Goal: Information Seeking & Learning: Find specific fact

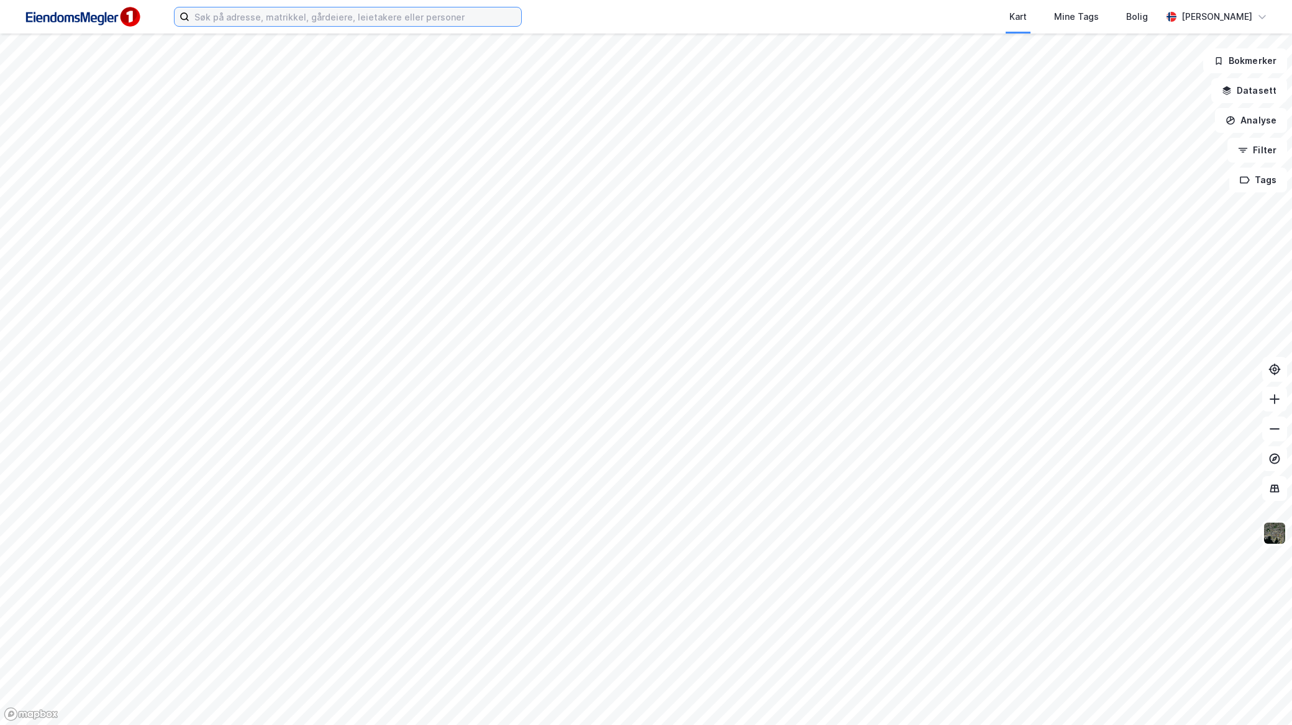
click at [331, 9] on input at bounding box center [355, 16] width 332 height 19
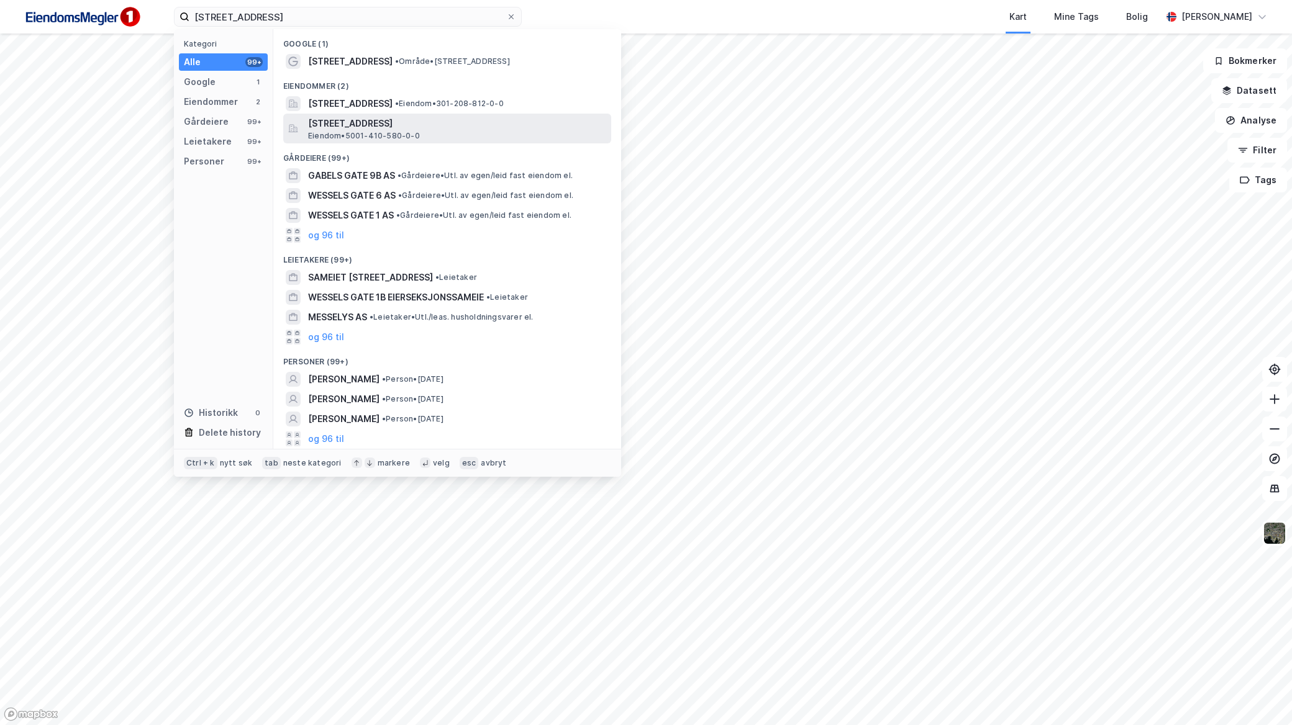
click at [429, 124] on span "[STREET_ADDRESS]" at bounding box center [457, 123] width 298 height 15
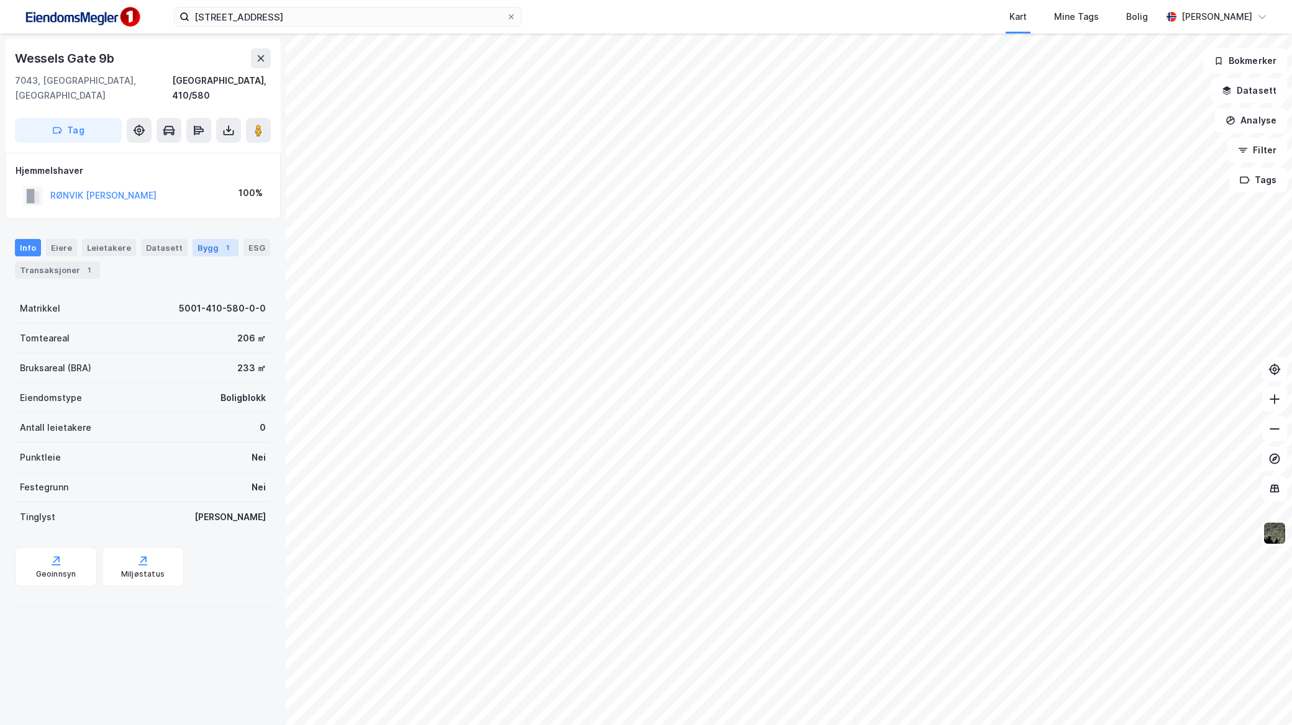
click at [221, 242] on div "1" at bounding box center [227, 248] width 12 height 12
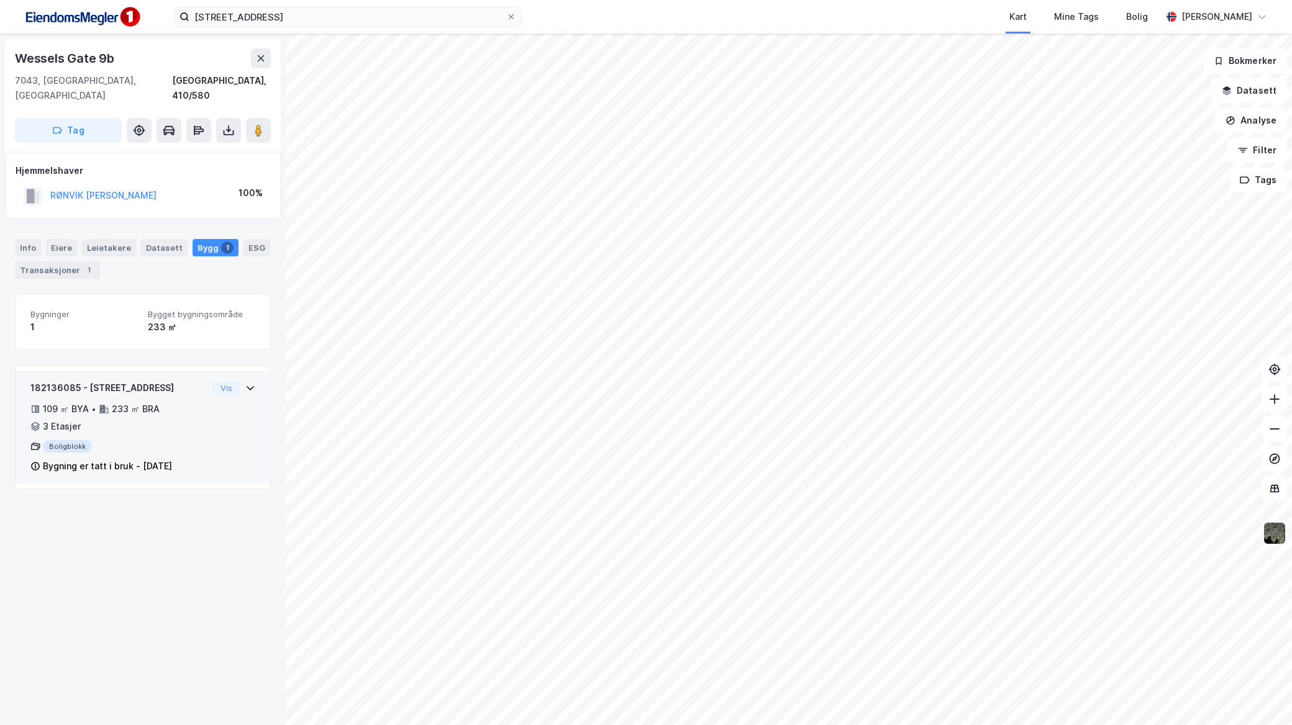
click at [219, 408] on div "182136085 - [STREET_ADDRESS] 109 ㎡ BYA • 233 ㎡ BRA • 3 Etasjer Boligblokk Bygni…" at bounding box center [142, 432] width 225 height 103
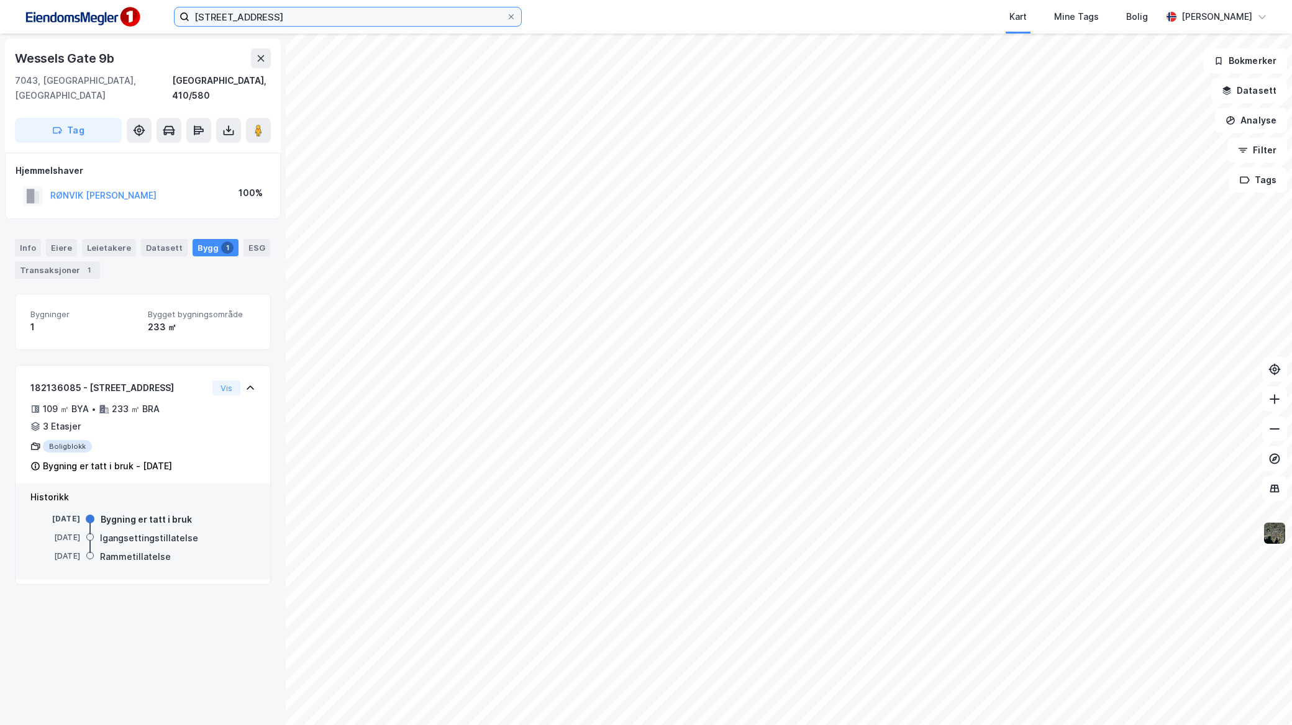
click at [319, 16] on input "[STREET_ADDRESS]" at bounding box center [347, 16] width 317 height 19
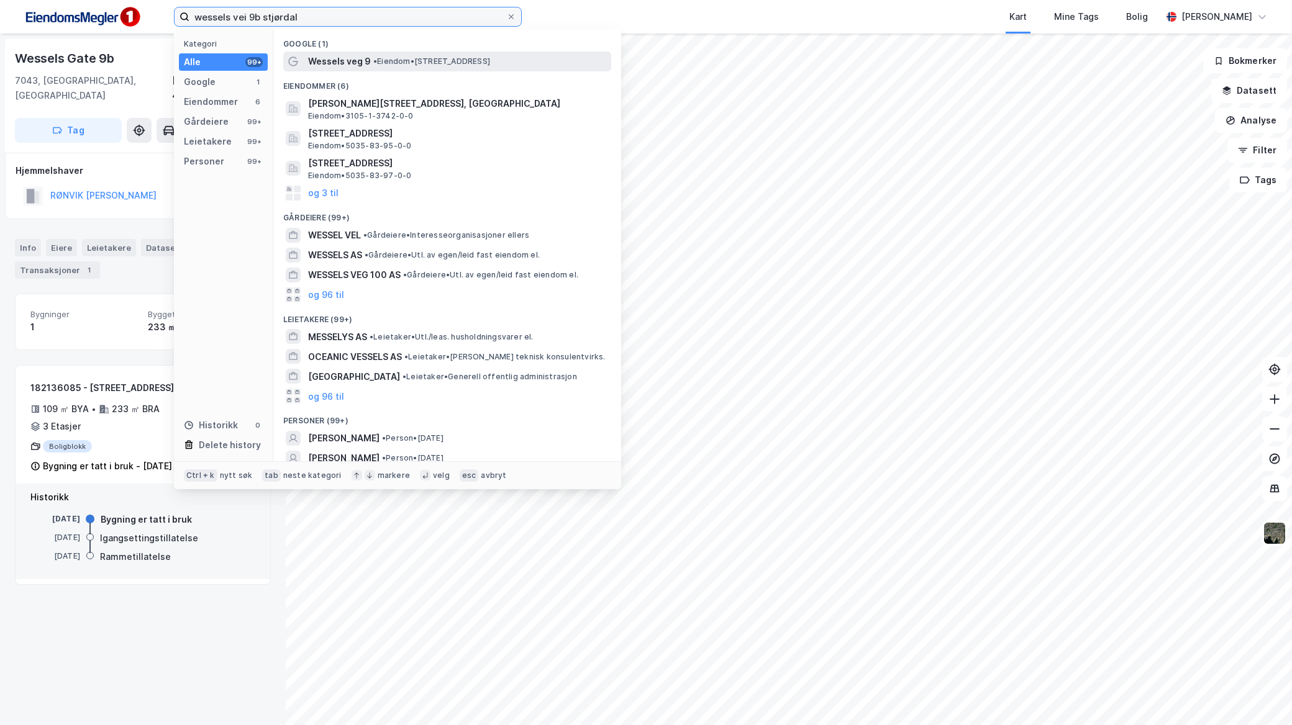
type input "wessels vei 9b stjørdal"
click at [368, 63] on span "Wessels veg 9" at bounding box center [339, 61] width 63 height 15
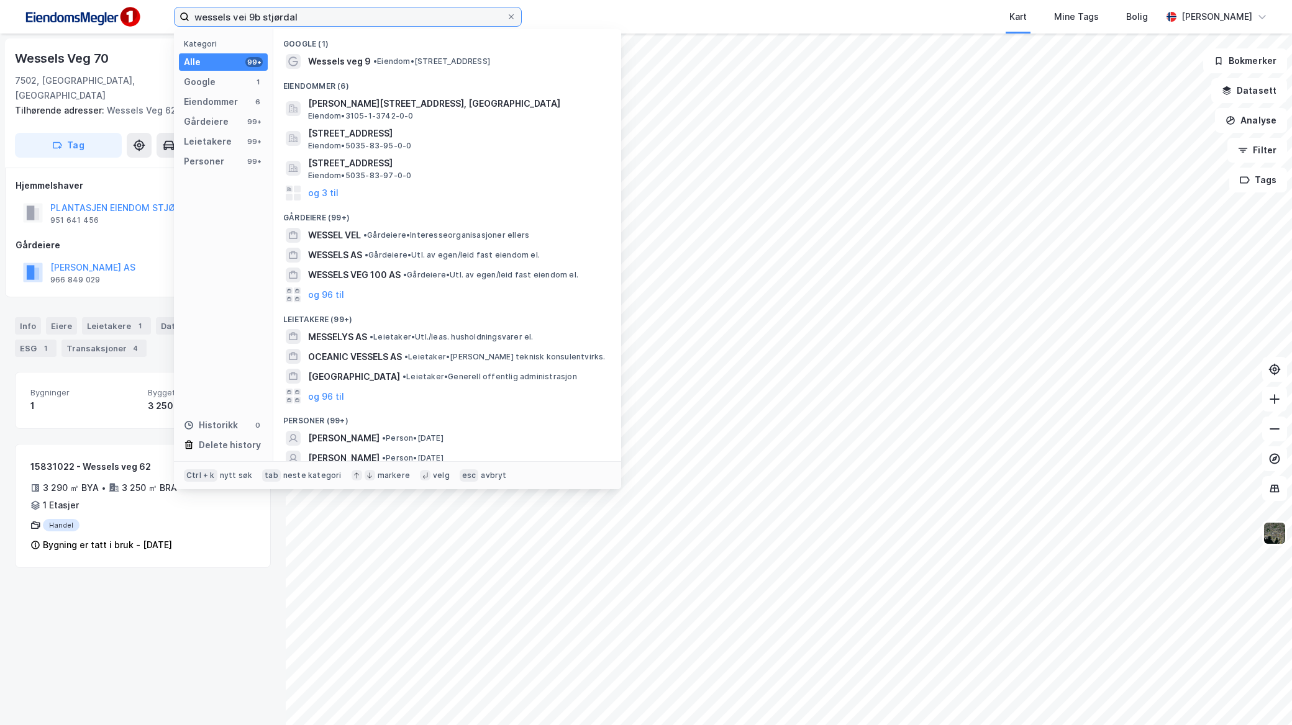
click at [327, 13] on input "wessels vei 9b stjørdal" at bounding box center [347, 16] width 317 height 19
click at [514, 16] on icon at bounding box center [510, 16] width 7 height 7
click at [506, 16] on input "wessels vei 9b stjørdal" at bounding box center [347, 16] width 317 height 19
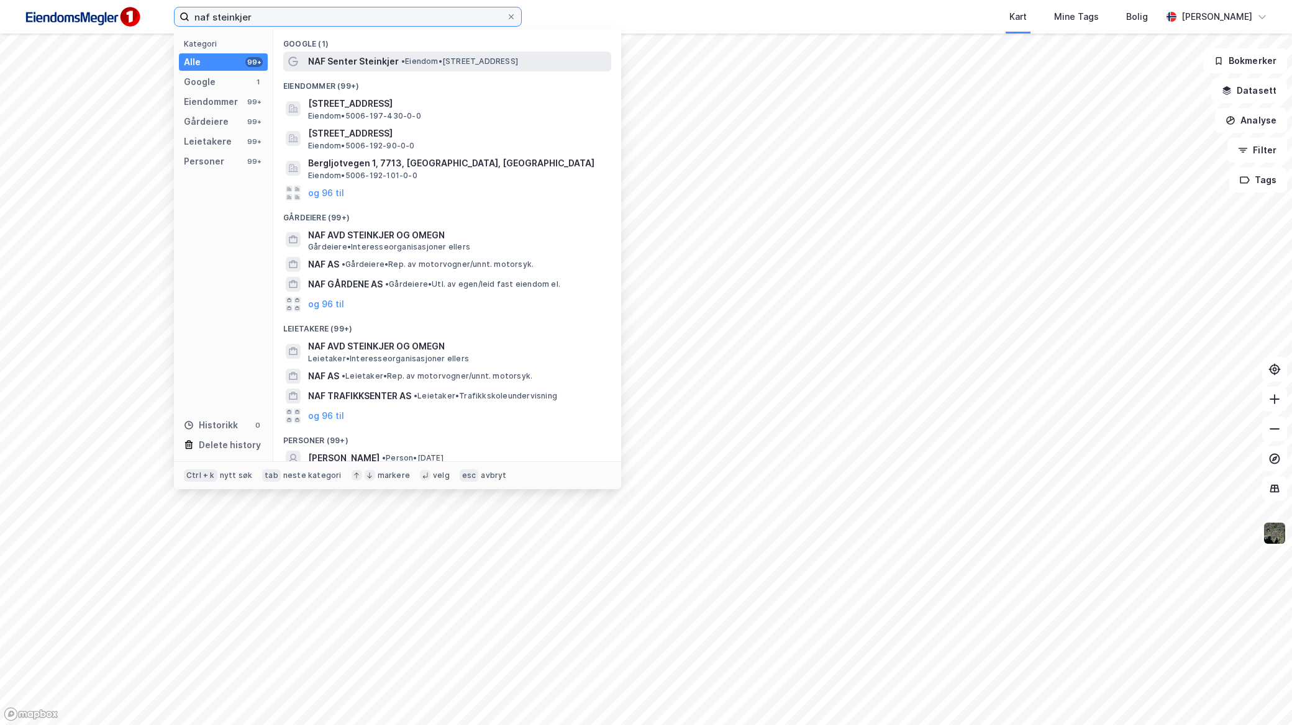
type input "naf steinkjer"
click at [359, 55] on span "NAF Senter Steinkjer" at bounding box center [353, 61] width 91 height 15
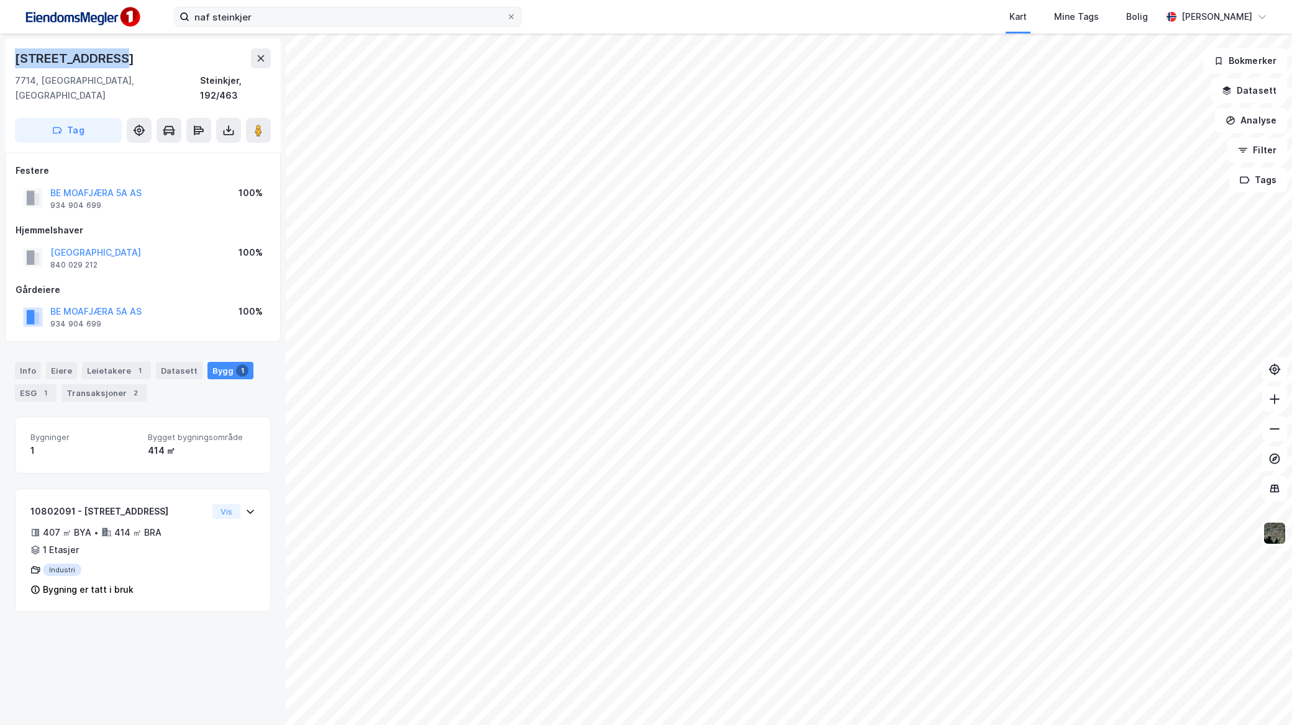
drag, startPoint x: 106, startPoint y: 63, endPoint x: -4, endPoint y: 59, distance: 110.0
click at [0, 59] on html "naf steinkjer Kart Mine Tags Bolig [PERSON_NAME] [STREET_ADDRESS] Festere BE MO…" at bounding box center [646, 362] width 1292 height 725
copy div "[STREET_ADDRESS]"
click at [53, 384] on div "ESG 1" at bounding box center [36, 392] width 42 height 17
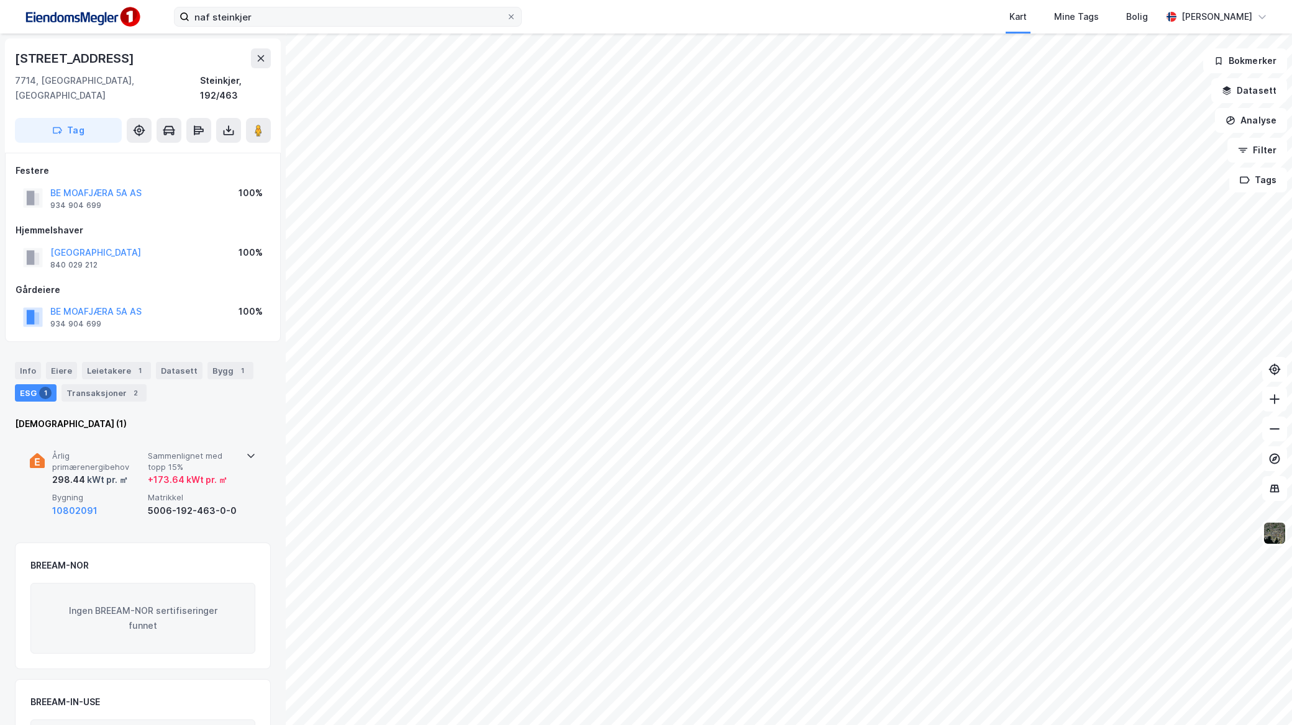
click at [247, 449] on div at bounding box center [251, 454] width 10 height 10
